Goal: Task Accomplishment & Management: Manage account settings

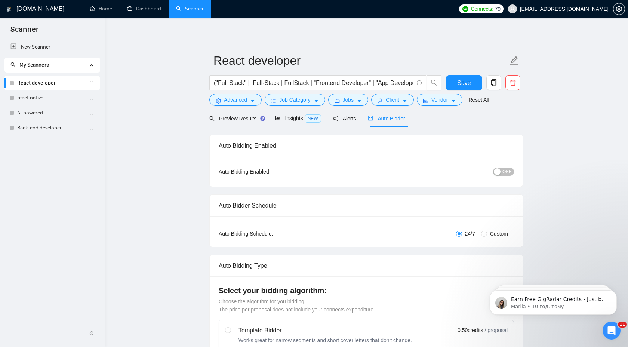
click at [501, 173] on div "button" at bounding box center [497, 171] width 7 height 7
click at [473, 84] on button "Save" at bounding box center [464, 82] width 36 height 15
click at [39, 99] on link "react native" at bounding box center [52, 97] width 71 height 15
click at [61, 99] on link "react native" at bounding box center [52, 97] width 71 height 15
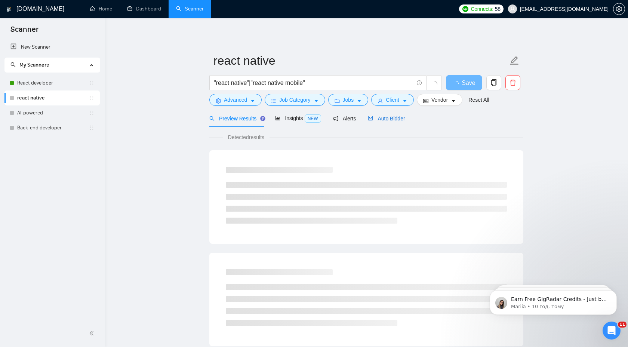
click at [405, 119] on span "Auto Bidder" at bounding box center [386, 119] width 37 height 6
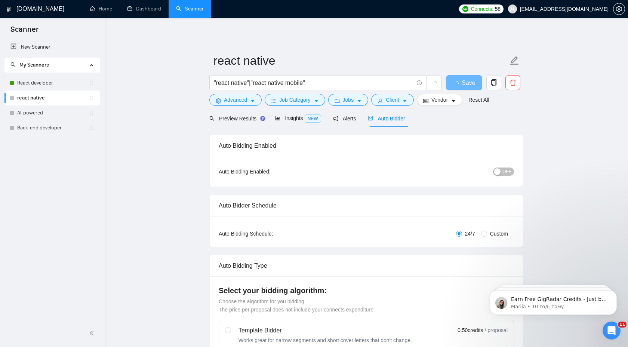
click at [501, 172] on button "OFF" at bounding box center [503, 171] width 21 height 8
click at [466, 82] on span "Save" at bounding box center [463, 82] width 13 height 9
